Goal: Transaction & Acquisition: Obtain resource

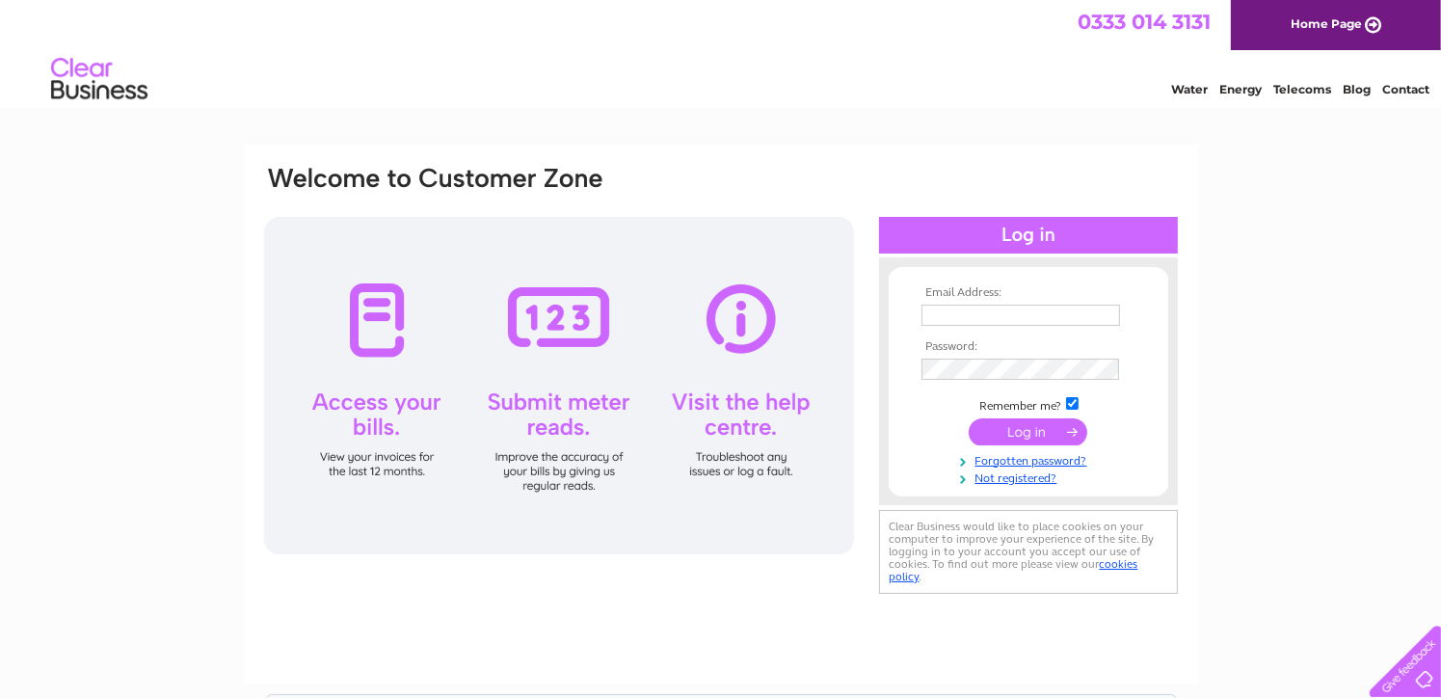
type input "atticdundee@gmail.com"
click at [1005, 429] on input "submit" at bounding box center [1028, 431] width 119 height 27
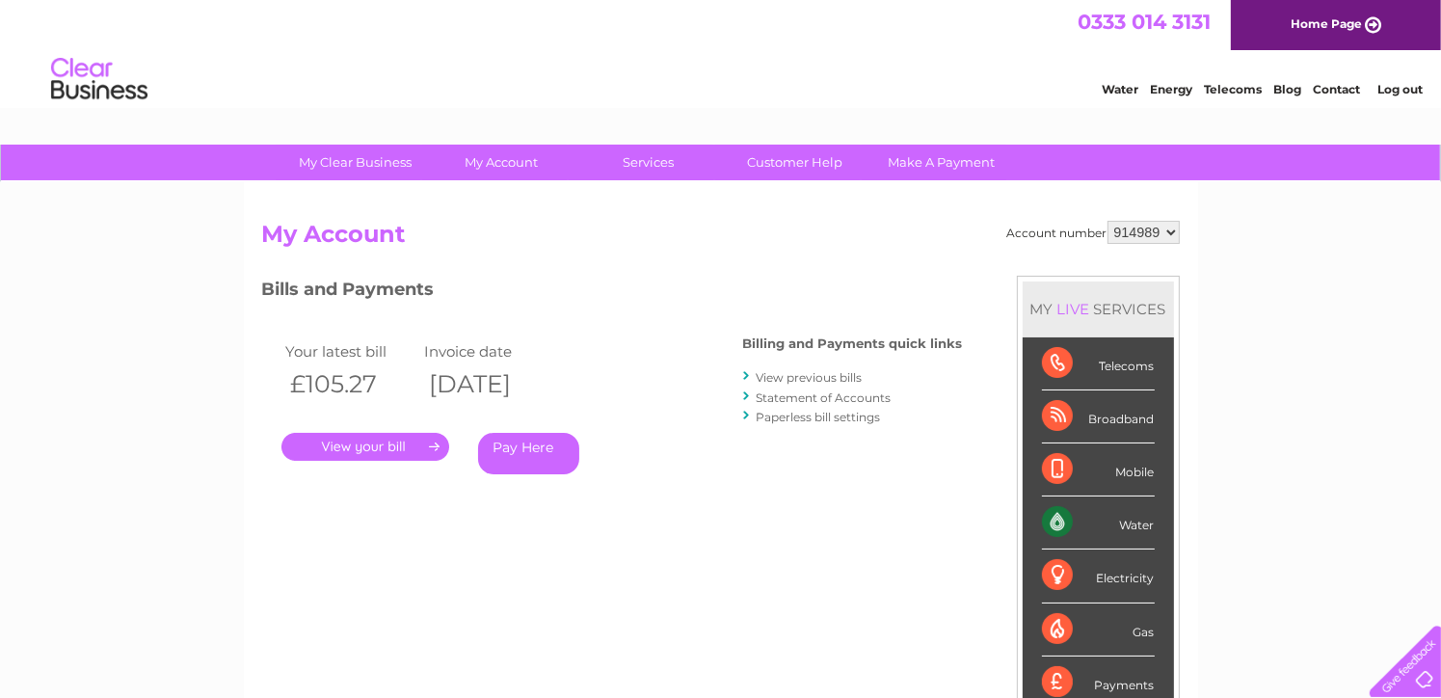
click at [366, 443] on link "." at bounding box center [366, 447] width 168 height 28
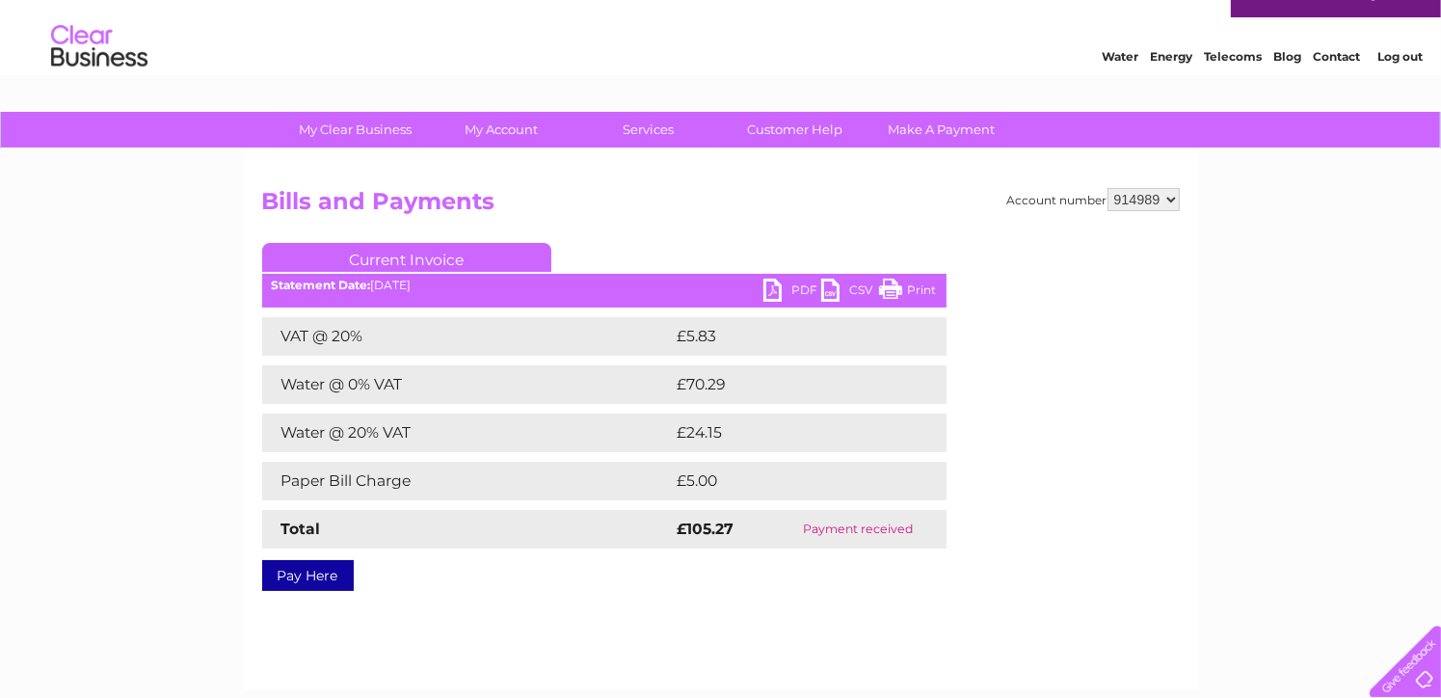
scroll to position [31, 0]
